Goal: Information Seeking & Learning: Compare options

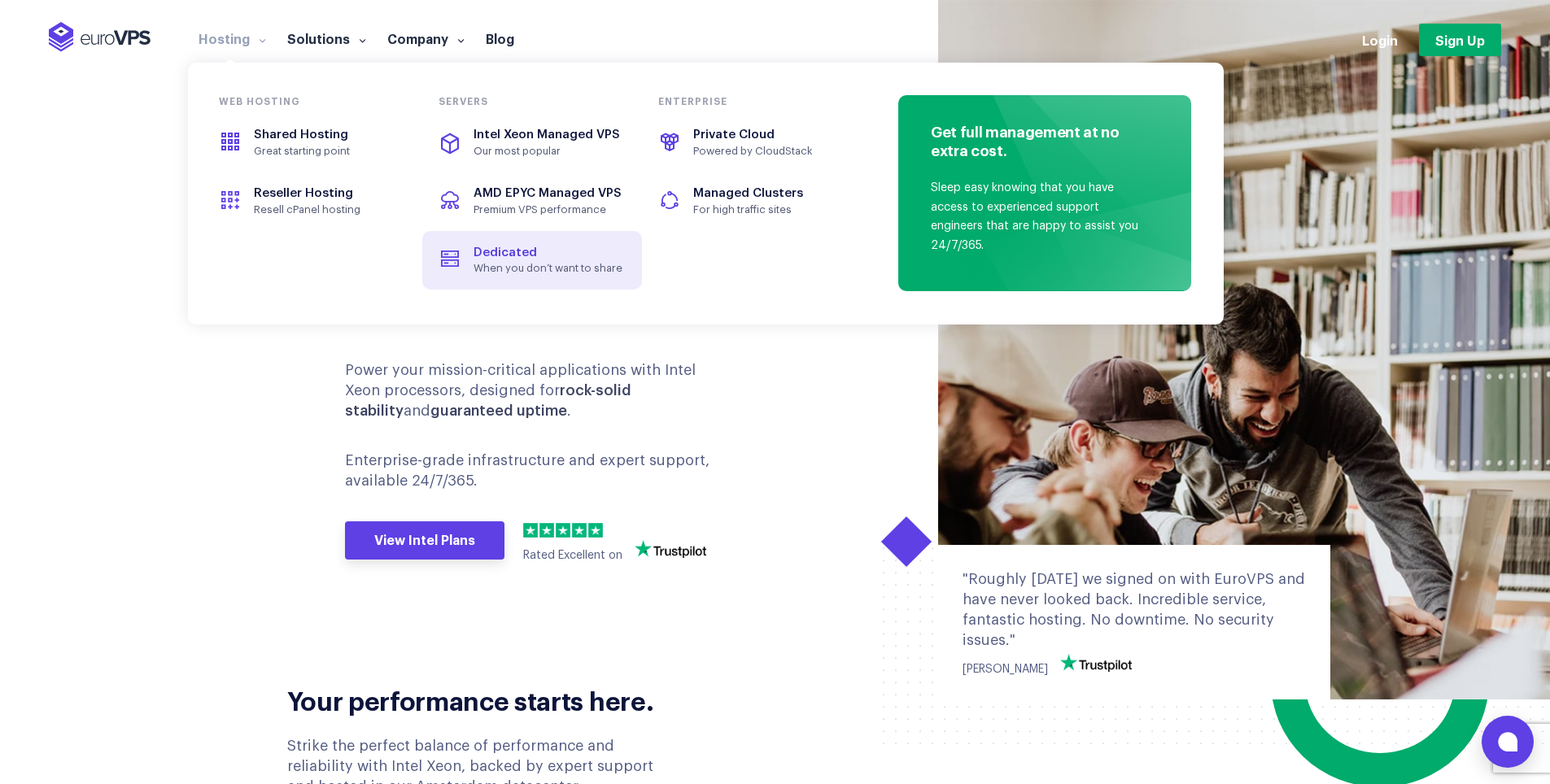
click at [517, 247] on span "Dedicated" at bounding box center [505, 252] width 63 height 12
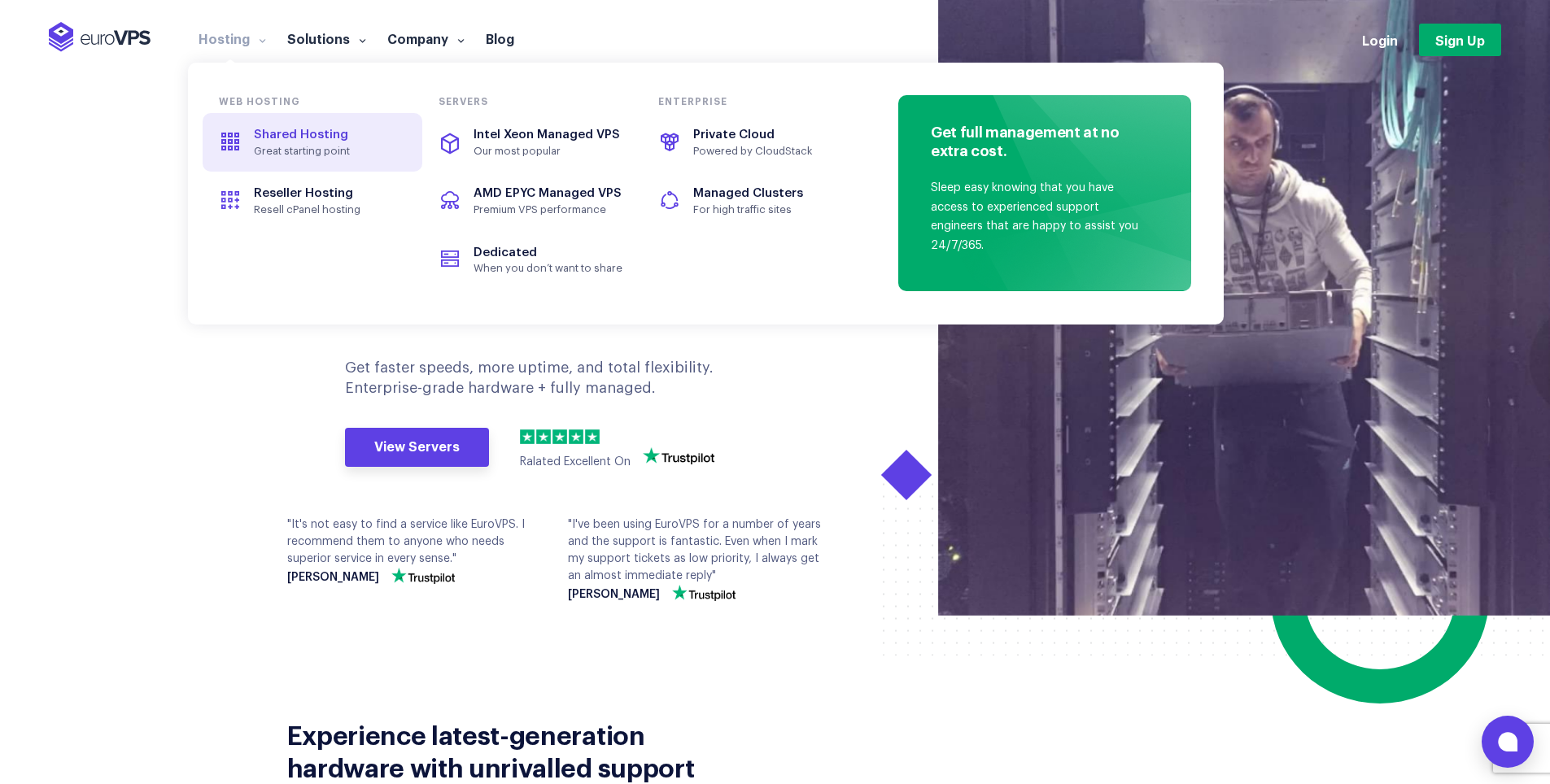
click at [288, 134] on span "Shared Hosting" at bounding box center [301, 134] width 94 height 12
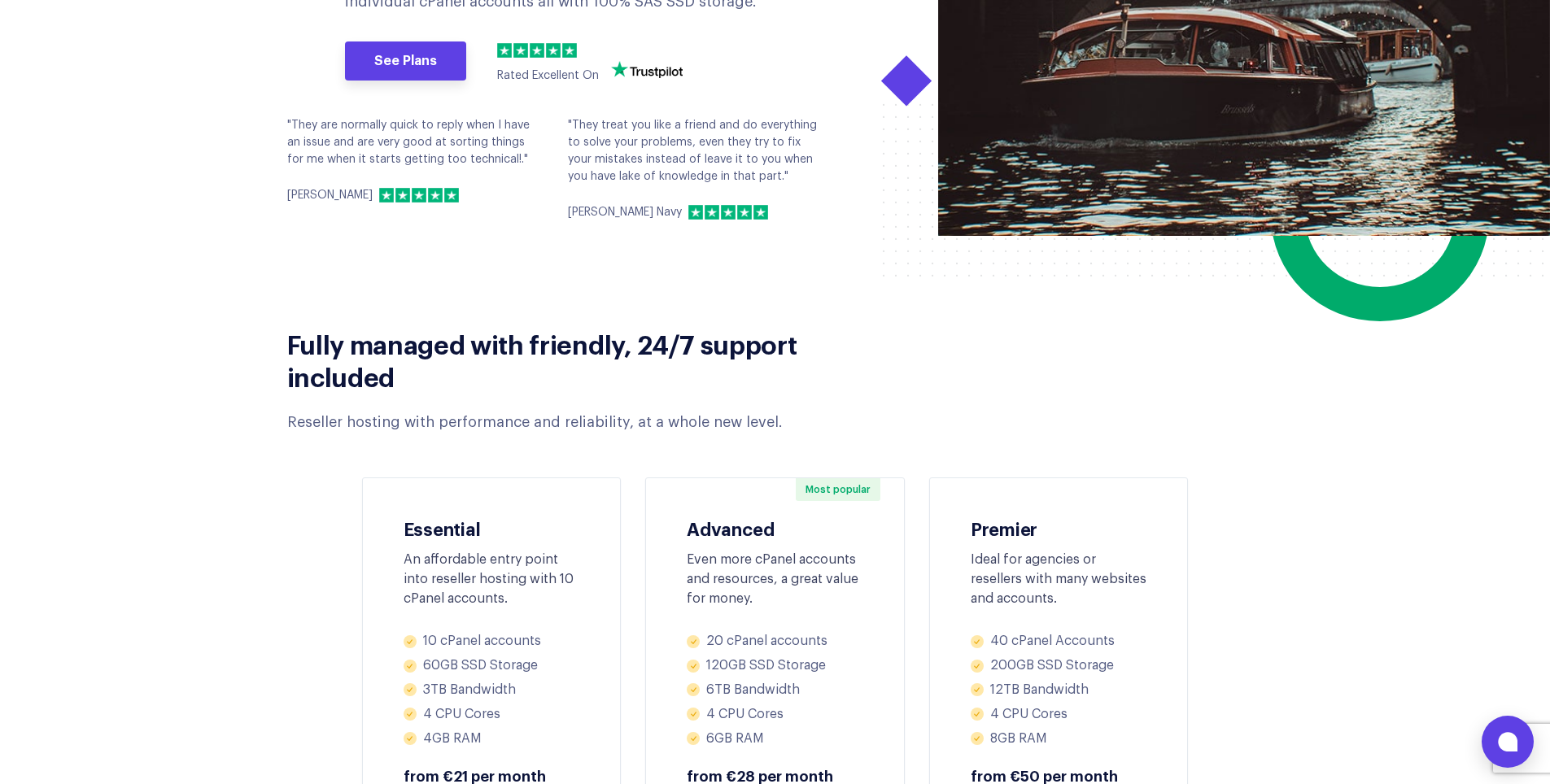
scroll to position [569, 0]
